Goal: Navigation & Orientation: Find specific page/section

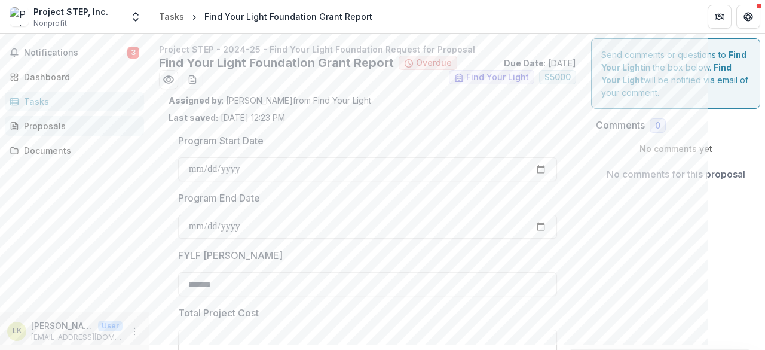
click at [69, 130] on div "Proposals" at bounding box center [79, 126] width 111 height 13
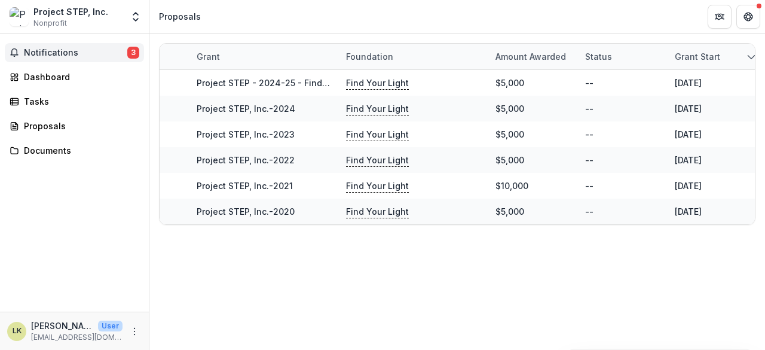
click at [44, 53] on span "Notifications" at bounding box center [75, 53] width 103 height 10
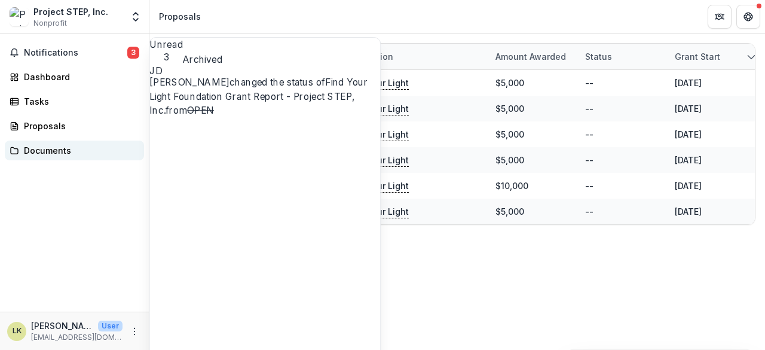
click at [57, 149] on div "Documents" at bounding box center [79, 150] width 111 height 13
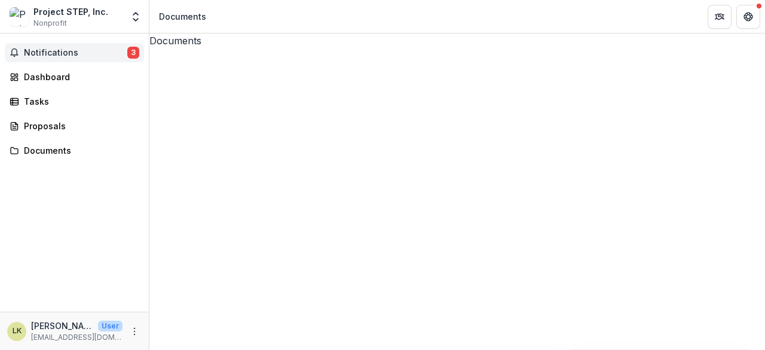
click at [86, 52] on span "Notifications" at bounding box center [75, 53] width 103 height 10
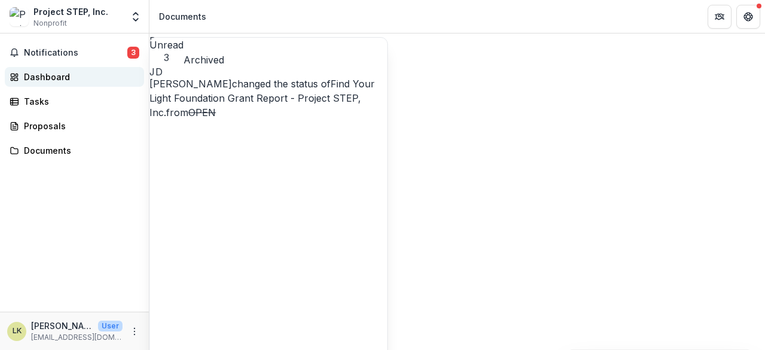
click at [69, 81] on div "Dashboard" at bounding box center [79, 77] width 111 height 13
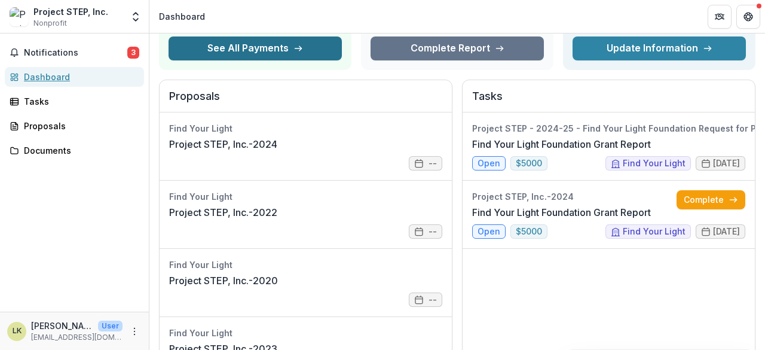
scroll to position [120, 0]
